Goal: Communication & Community: Ask a question

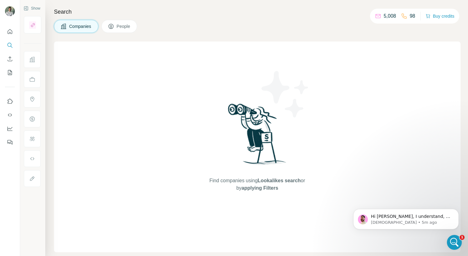
scroll to position [1151, 0]
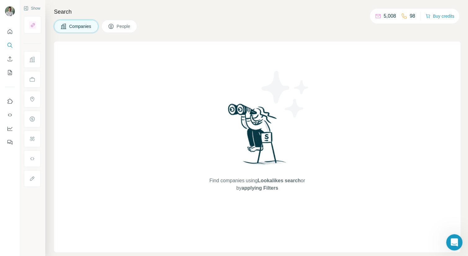
click at [457, 242] on div "Open Intercom Messenger" at bounding box center [453, 241] width 20 height 20
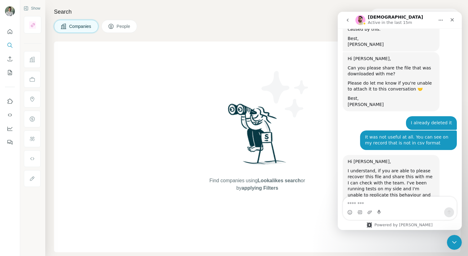
click at [365, 203] on textarea "Message…" at bounding box center [399, 202] width 113 height 11
type textarea "**********"
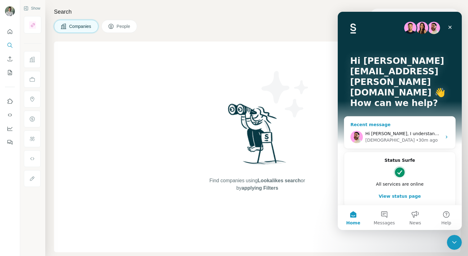
click at [390, 130] on div "Hi Kamil, I understand, if you are able to please recover this file and share t…" at bounding box center [403, 133] width 76 height 7
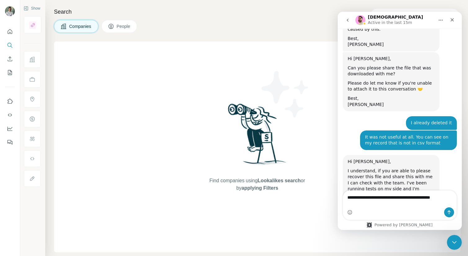
scroll to position [1157, 0]
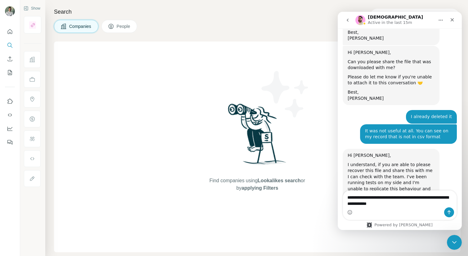
drag, startPoint x: 403, startPoint y: 205, endPoint x: 342, endPoint y: 195, distance: 61.8
click at [342, 195] on div "**********" at bounding box center [399, 205] width 124 height 30
type textarea "**********"
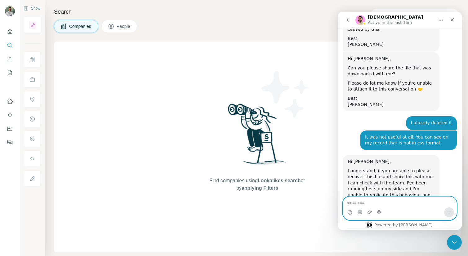
paste textarea "**********"
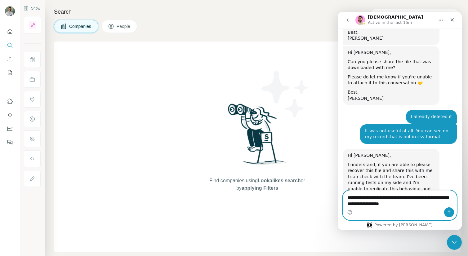
type textarea "**********"
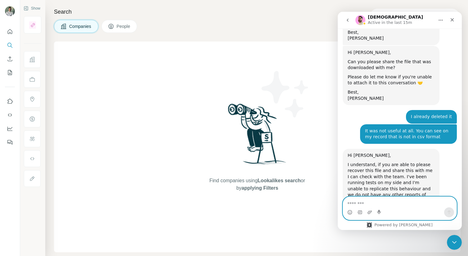
scroll to position [1175, 0]
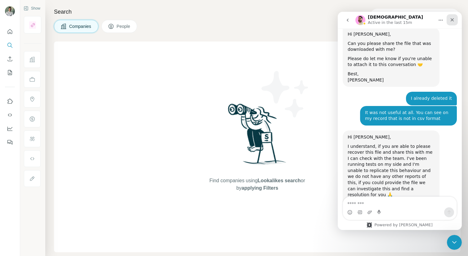
click at [453, 15] on div "Close" at bounding box center [451, 19] width 11 height 11
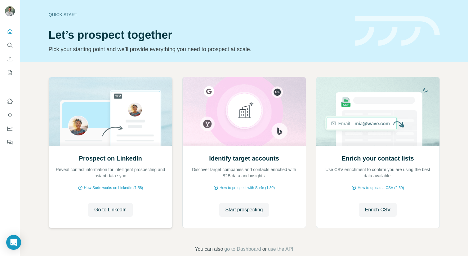
click at [116, 160] on h2 "Prospect on LinkedIn" at bounding box center [110, 158] width 63 height 9
click at [110, 207] on span "Go to LinkedIn" at bounding box center [110, 209] width 32 height 7
click at [12, 28] on button "Quick start" at bounding box center [10, 31] width 10 height 11
click at [10, 100] on icon "Use Surfe on LinkedIn" at bounding box center [10, 101] width 6 height 6
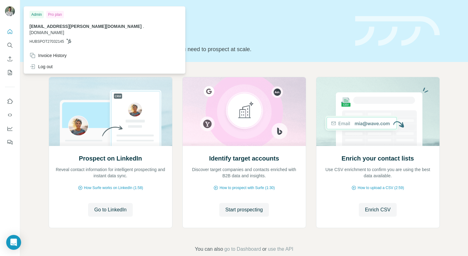
click at [9, 13] on img at bounding box center [10, 11] width 10 height 10
click at [7, 7] on img at bounding box center [10, 11] width 10 height 10
click at [14, 15] on div at bounding box center [10, 11] width 10 height 11
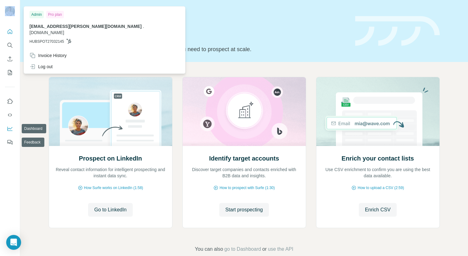
click at [11, 131] on icon "Dashboard" at bounding box center [10, 128] width 6 height 6
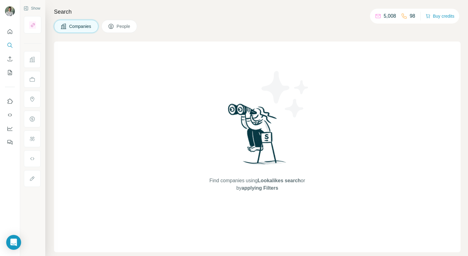
click at [375, 15] on icon at bounding box center [377, 15] width 5 height 2
click at [128, 24] on span "People" at bounding box center [123, 26] width 14 height 6
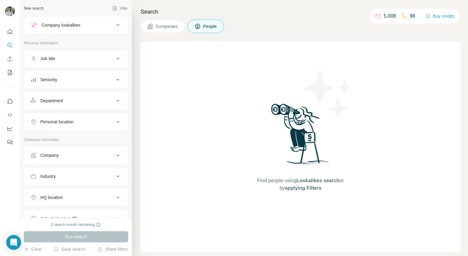
click at [162, 29] on span "Companies" at bounding box center [167, 26] width 23 height 6
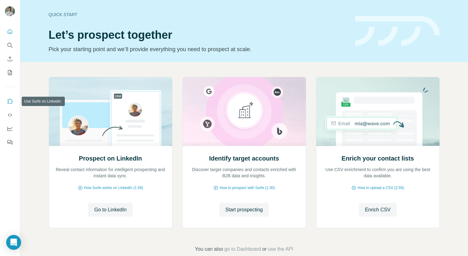
click at [10, 103] on icon "Use Surfe on LinkedIn" at bounding box center [10, 101] width 6 height 6
click at [14, 240] on icon "Open Intercom Messenger" at bounding box center [13, 242] width 7 height 8
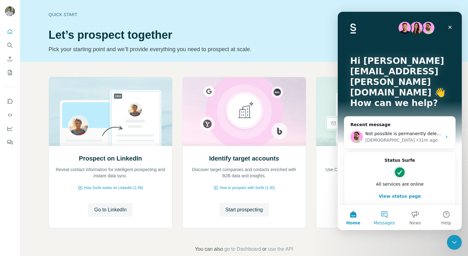
click at [387, 215] on button "Messages" at bounding box center [383, 217] width 31 height 25
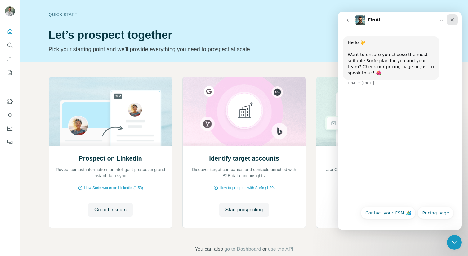
click at [453, 19] on icon "Close" at bounding box center [451, 19] width 5 height 5
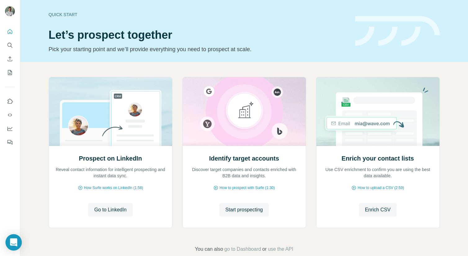
click at [13, 242] on icon "Open Intercom Messenger" at bounding box center [13, 242] width 7 height 8
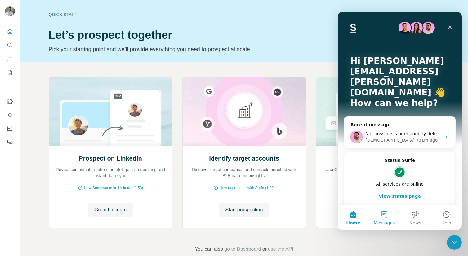
click at [383, 216] on button "Messages" at bounding box center [383, 217] width 31 height 25
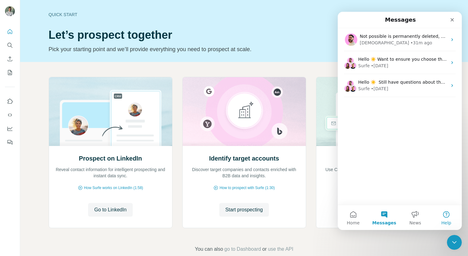
click at [441, 216] on button "Help" at bounding box center [445, 217] width 31 height 25
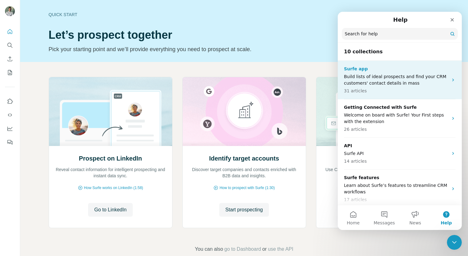
scroll to position [11, 0]
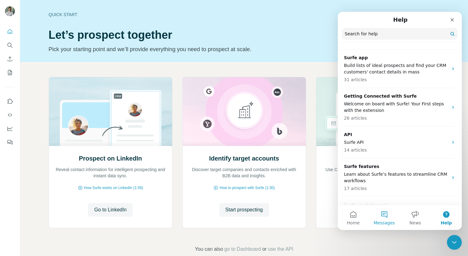
click at [388, 213] on button "Messages" at bounding box center [383, 217] width 31 height 25
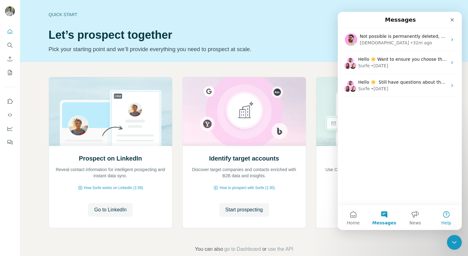
click at [442, 219] on button "Help" at bounding box center [445, 217] width 31 height 25
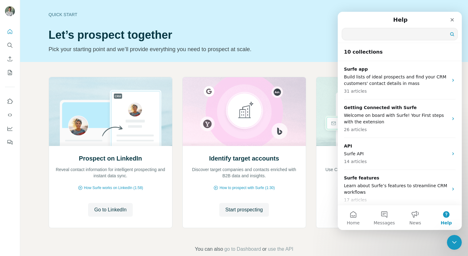
click at [371, 36] on input "Search for help" at bounding box center [399, 34] width 115 height 12
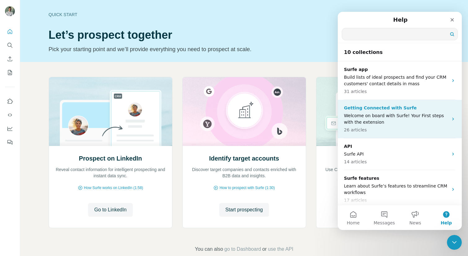
scroll to position [220, 0]
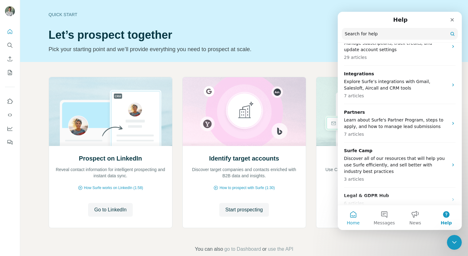
click at [350, 212] on button "Home" at bounding box center [352, 217] width 31 height 25
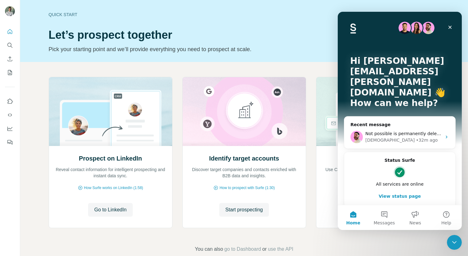
click at [375, 81] on p "Hi kamil.plonka@blacklabel.net 👋" at bounding box center [399, 77] width 99 height 42
click at [401, 190] on button "View status page" at bounding box center [399, 196] width 99 height 12
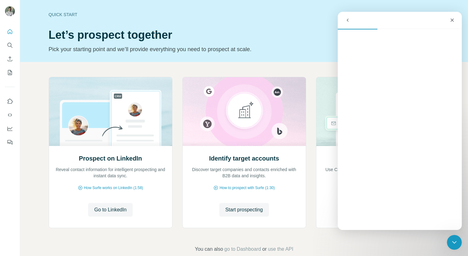
click at [350, 20] on button "go back" at bounding box center [347, 20] width 12 height 12
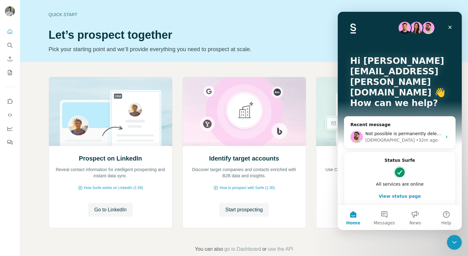
click at [389, 98] on p "How can we help?" at bounding box center [399, 103] width 99 height 11
click at [387, 116] on div "Recent message Not possible is permanently deleted, and now I have zero credits…" at bounding box center [400, 132] width 112 height 33
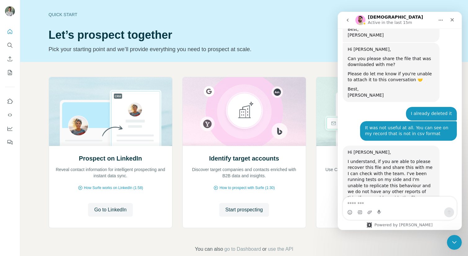
scroll to position [1175, 0]
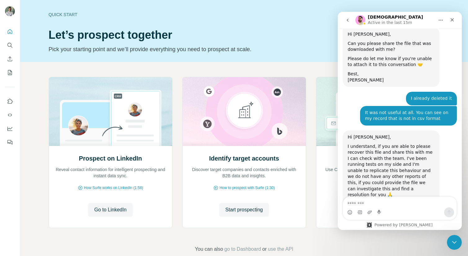
click at [345, 19] on icon "go back" at bounding box center [347, 20] width 5 height 5
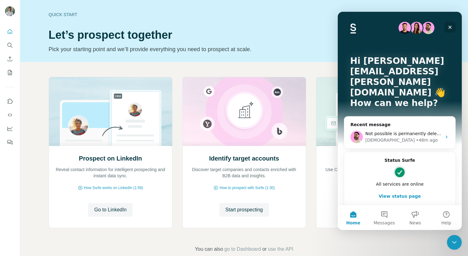
click at [450, 27] on icon "Close" at bounding box center [449, 27] width 5 height 5
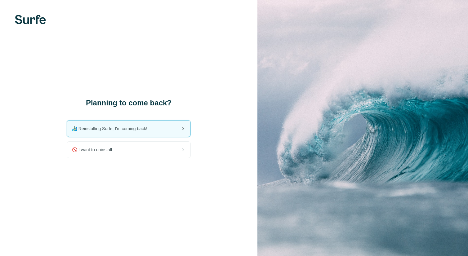
click at [147, 130] on span "🏄🏻‍♂️ Reinstalling Surfe, I'm coming back!" at bounding box center [112, 128] width 80 height 6
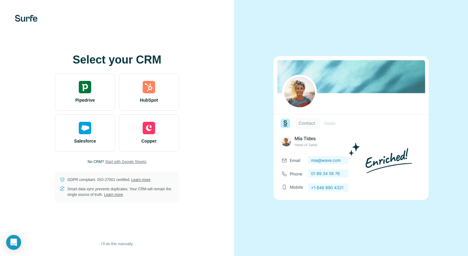
click at [127, 163] on span "Start with Google Sheets" at bounding box center [125, 162] width 41 height 6
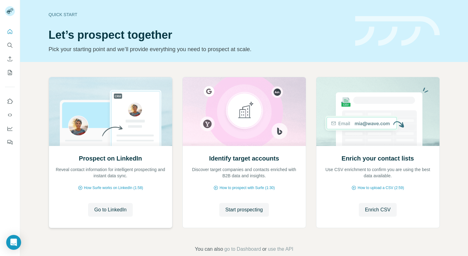
scroll to position [12, 0]
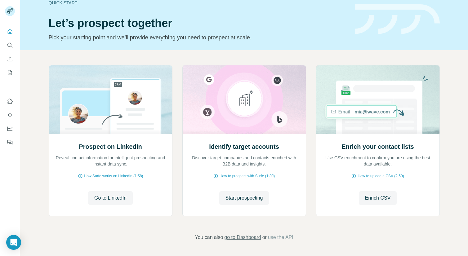
click at [254, 236] on span "go to Dashboard" at bounding box center [242, 237] width 37 height 7
